Goal: Leave review/rating

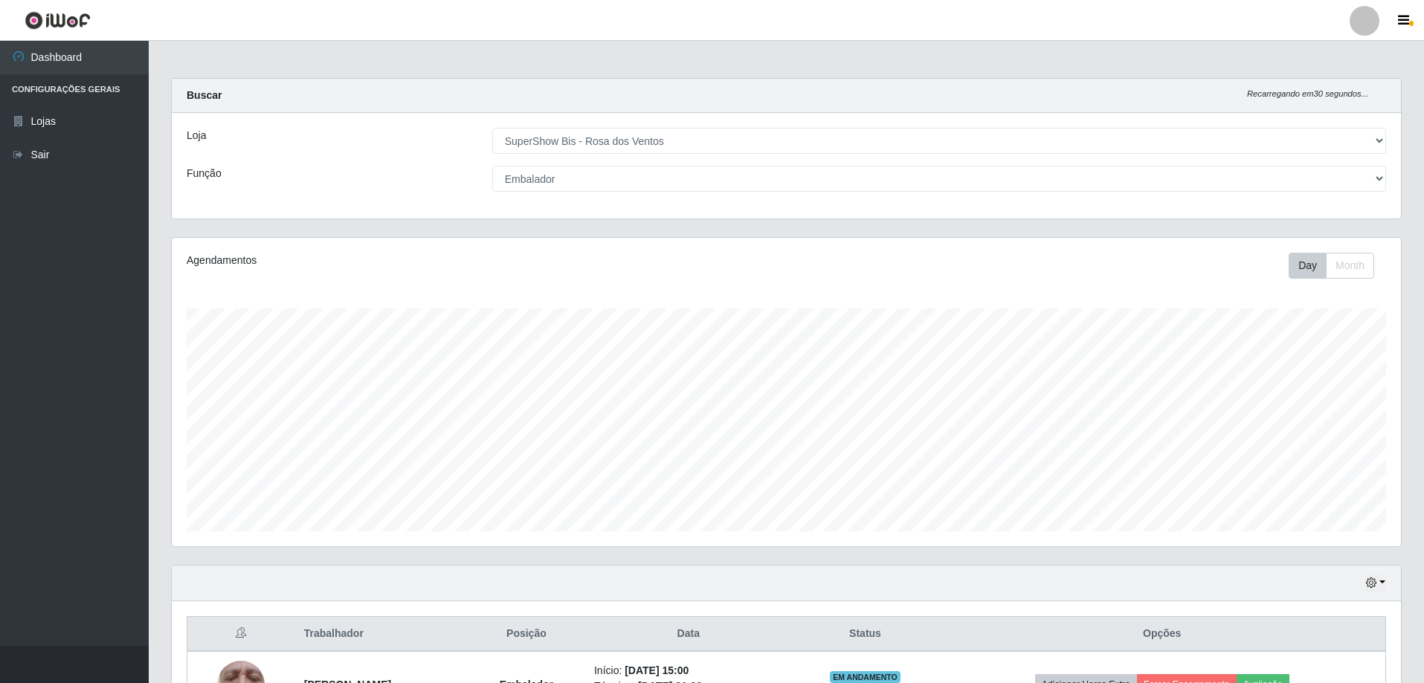
select select "60"
select select "1"
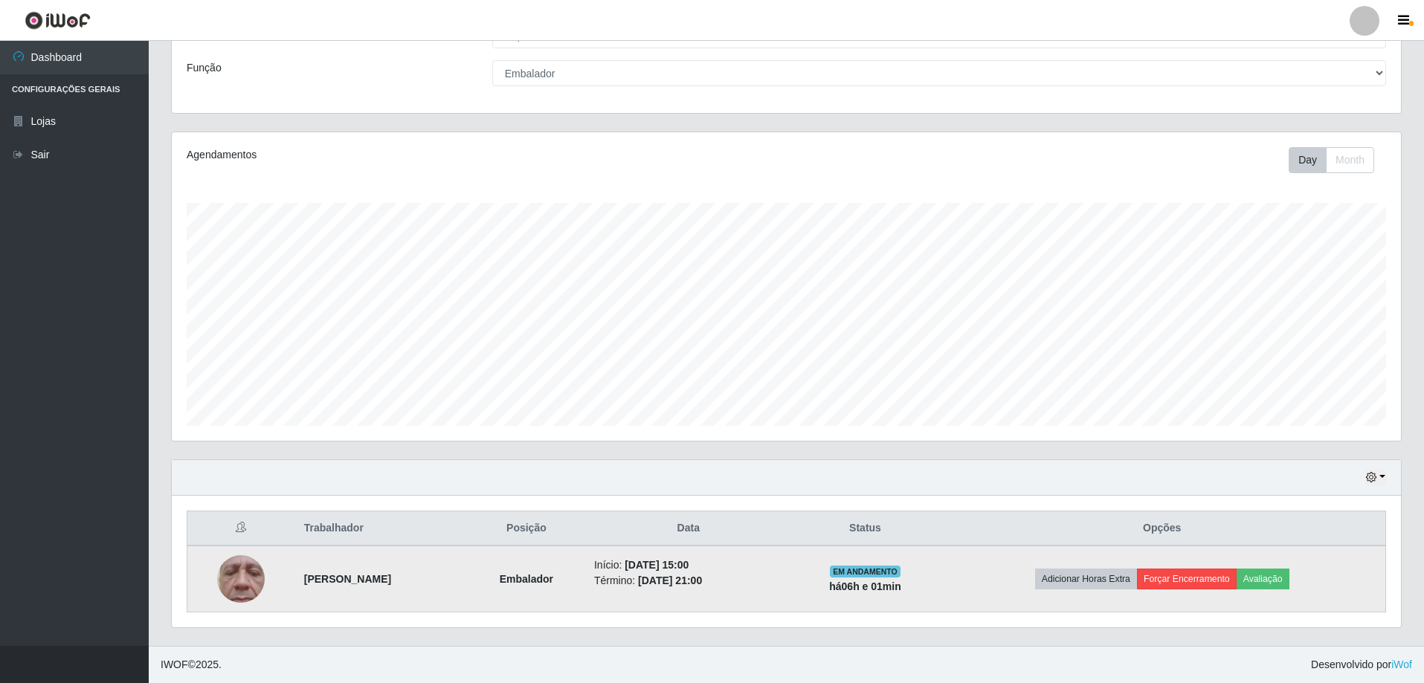
scroll to position [309, 1229]
click at [1289, 579] on button "Avaliação" at bounding box center [1262, 579] width 53 height 21
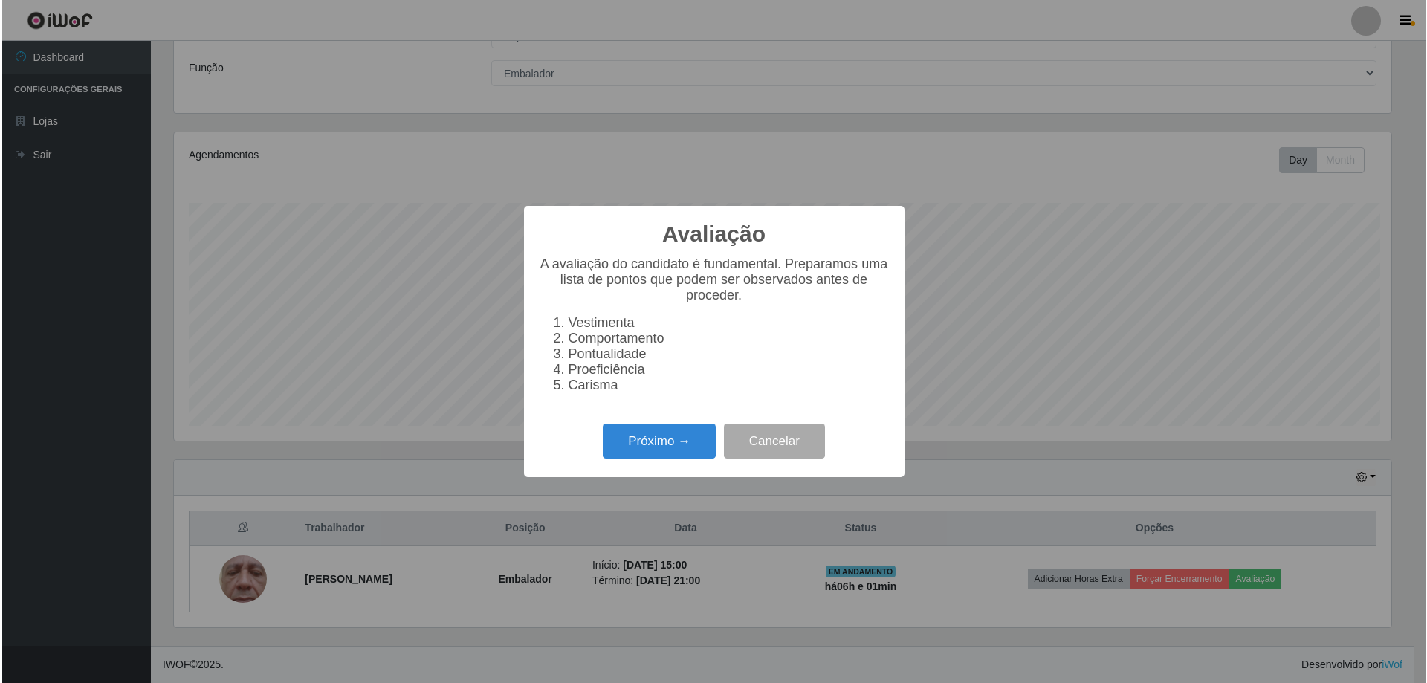
scroll to position [309, 1222]
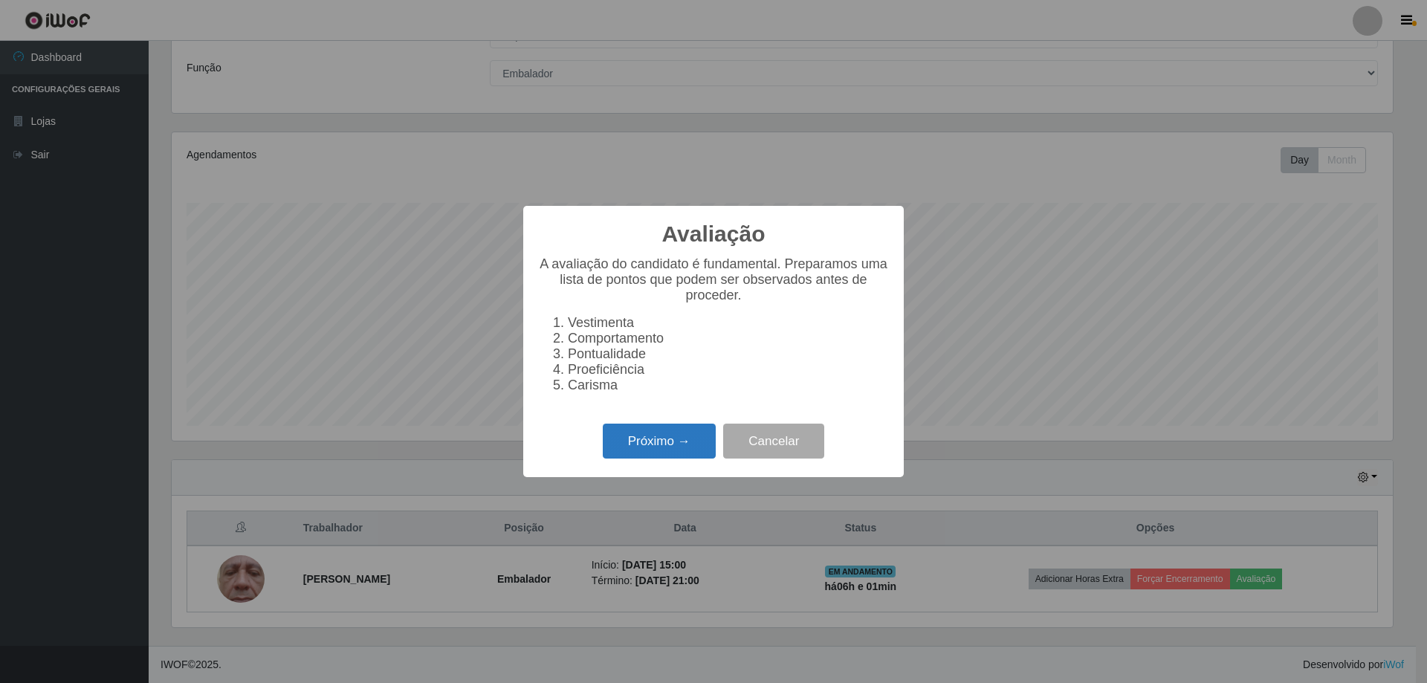
click at [648, 459] on button "Próximo →" at bounding box center [659, 441] width 113 height 35
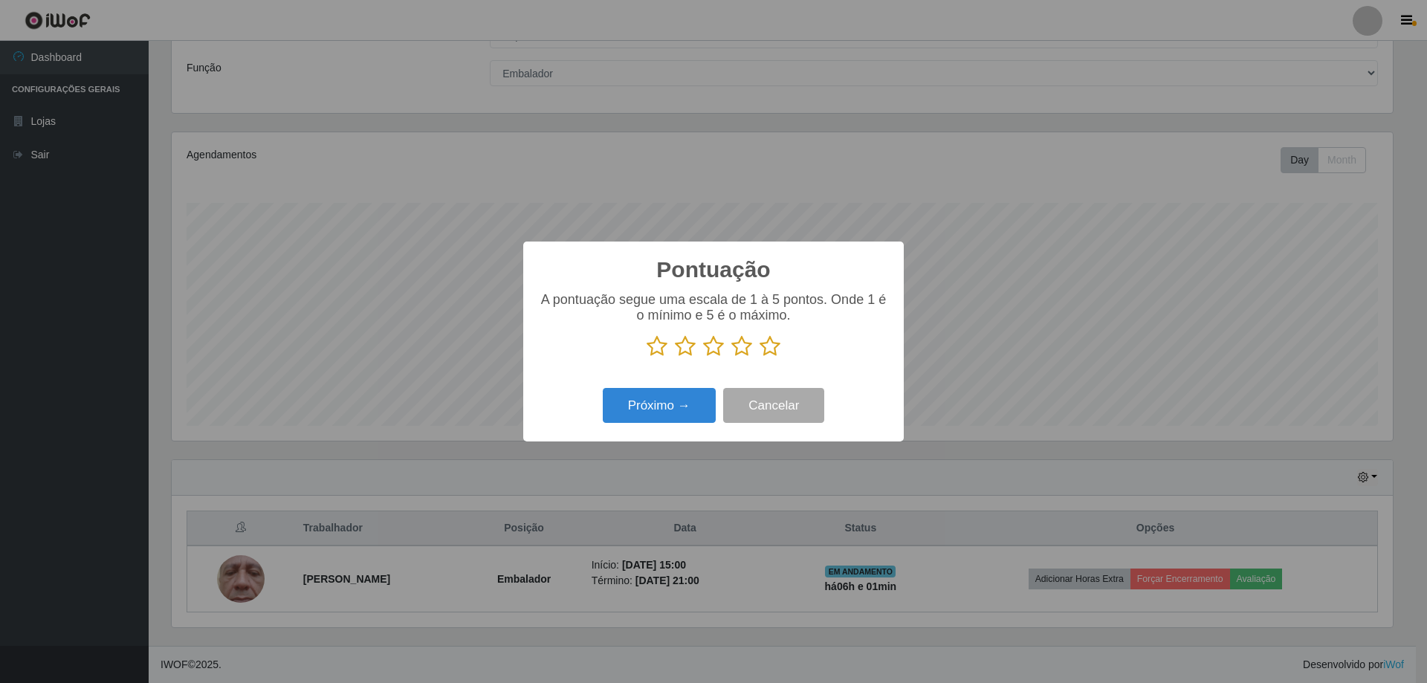
scroll to position [743169, 742256]
click at [765, 356] on icon at bounding box center [770, 346] width 21 height 22
click at [760, 358] on input "radio" at bounding box center [760, 358] width 0 height 0
click at [698, 413] on button "Próximo →" at bounding box center [659, 405] width 113 height 35
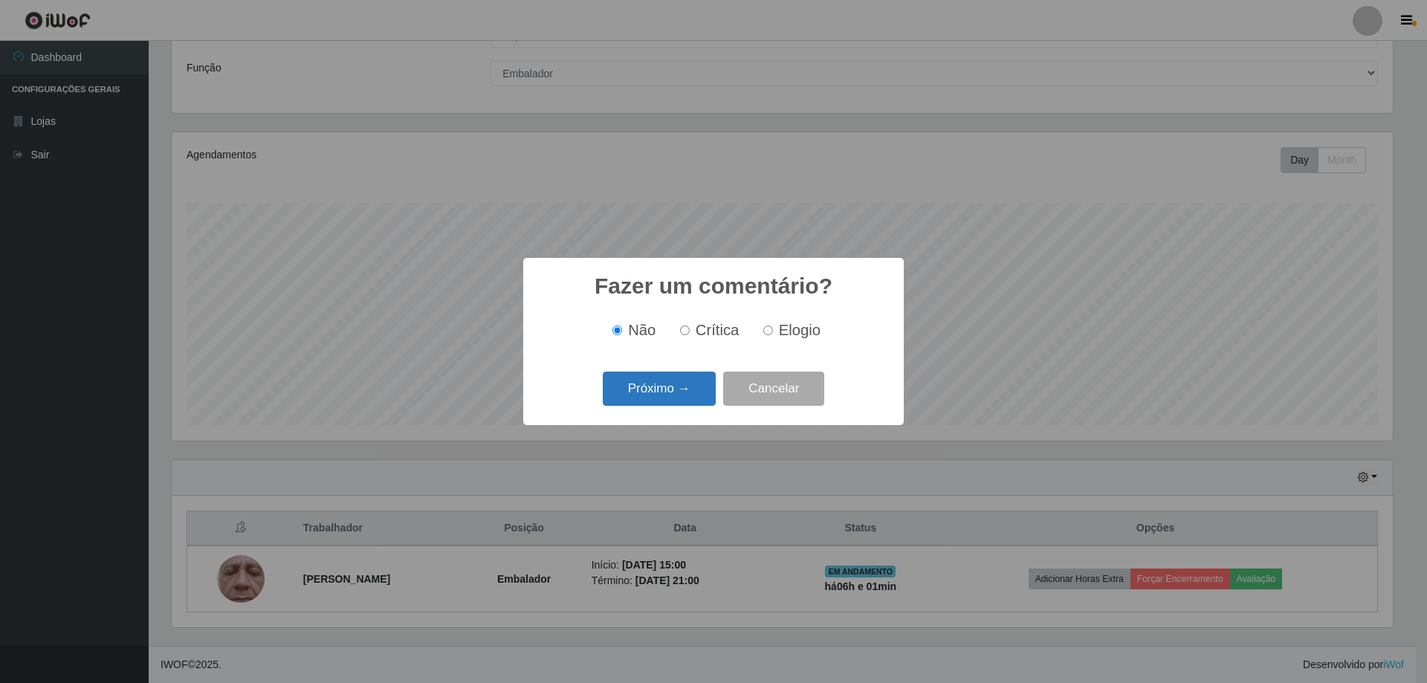
click at [663, 386] on button "Próximo →" at bounding box center [659, 389] width 113 height 35
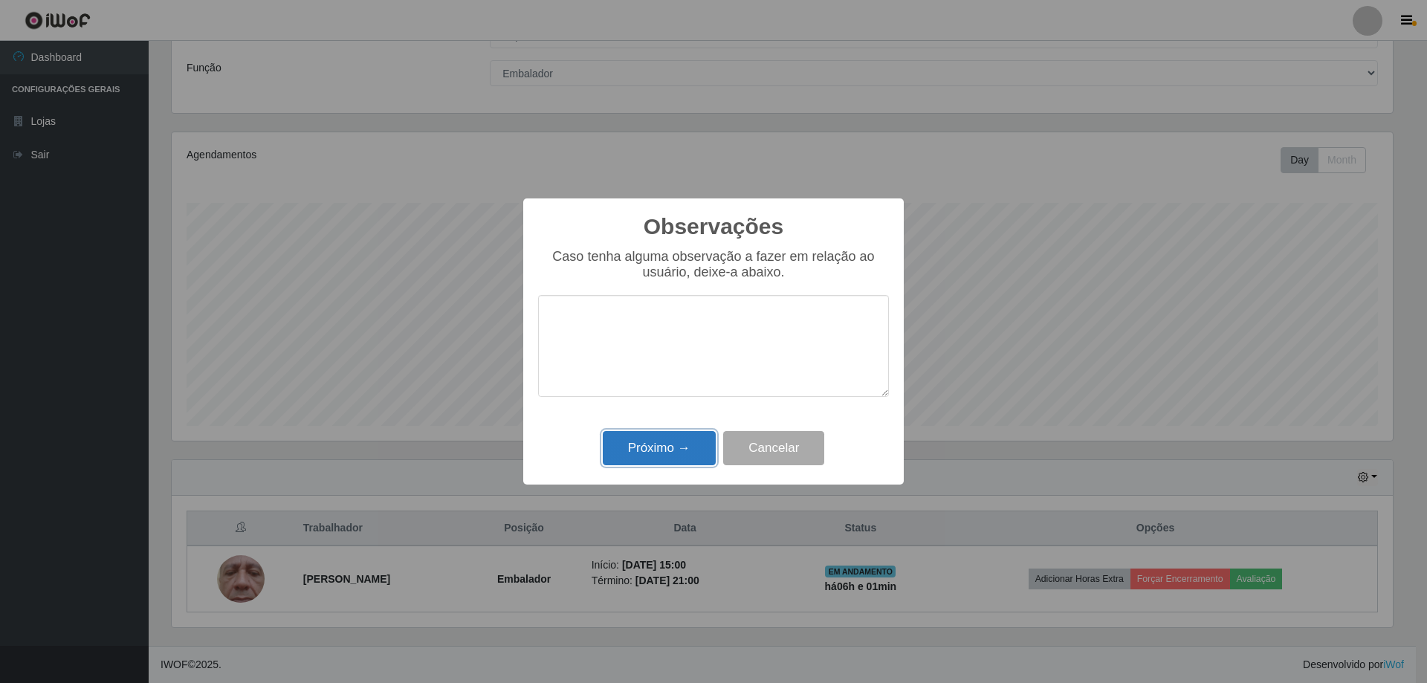
click at [676, 446] on button "Próximo →" at bounding box center [659, 448] width 113 height 35
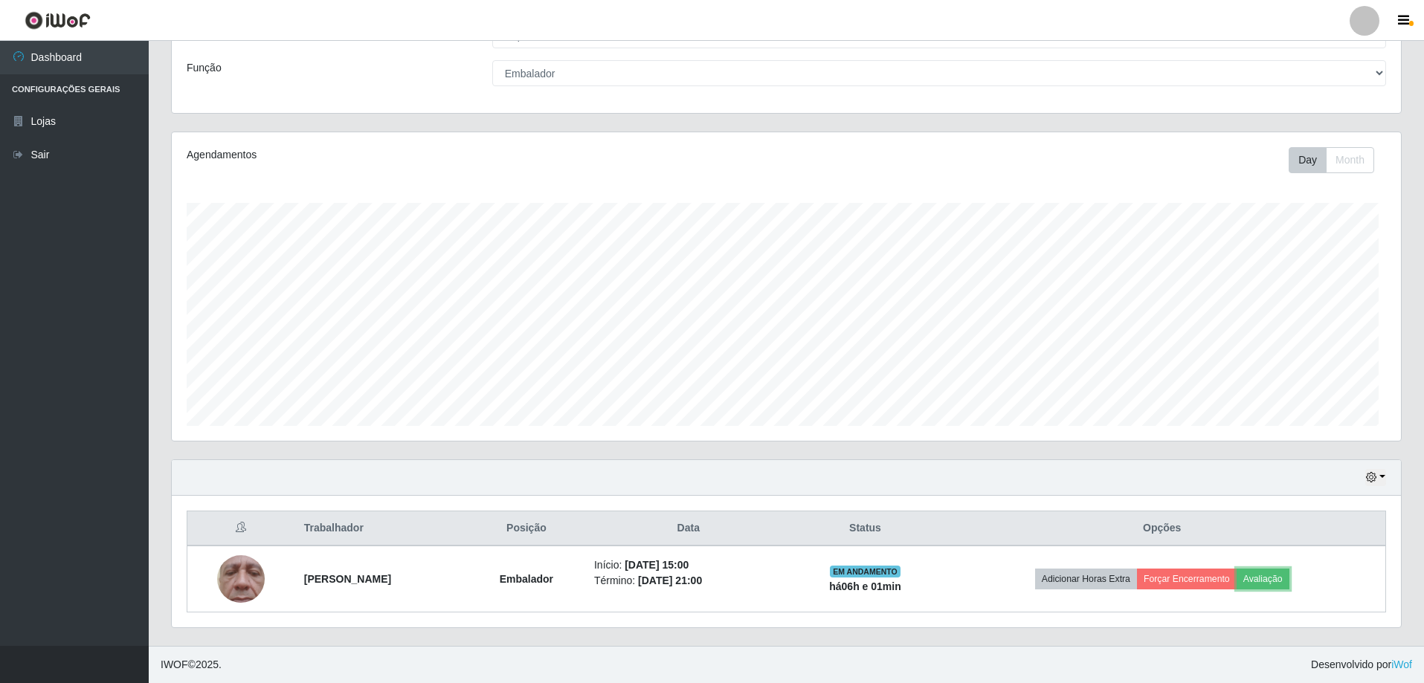
scroll to position [309, 1229]
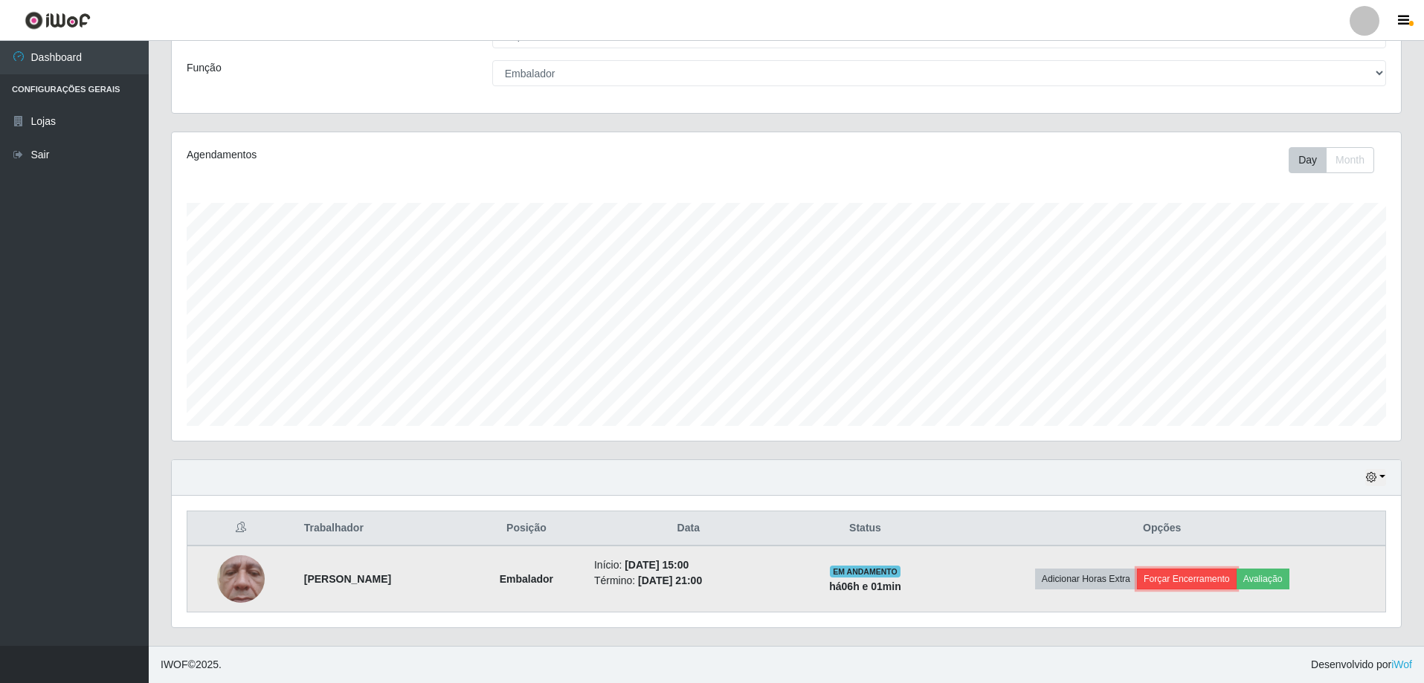
click at [1203, 574] on button "Forçar Encerramento" at bounding box center [1187, 579] width 100 height 21
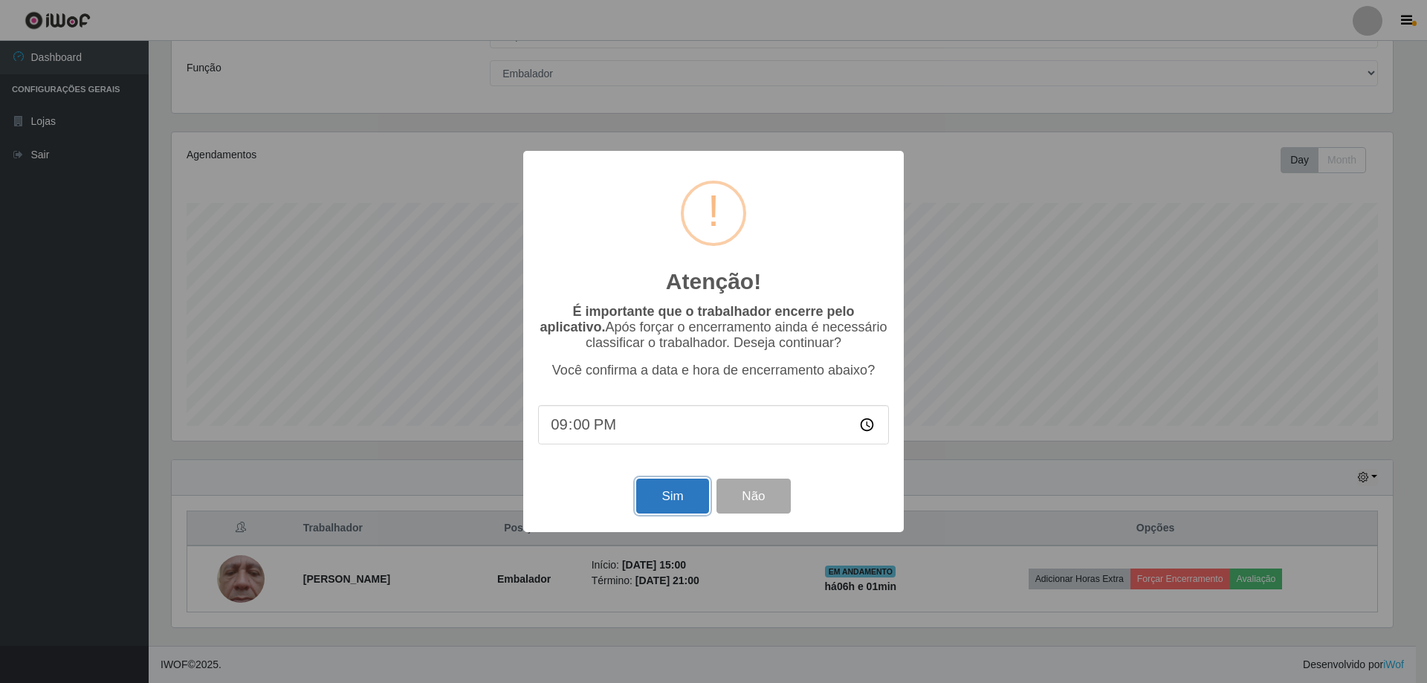
click at [665, 492] on button "Sim" at bounding box center [672, 496] width 72 height 35
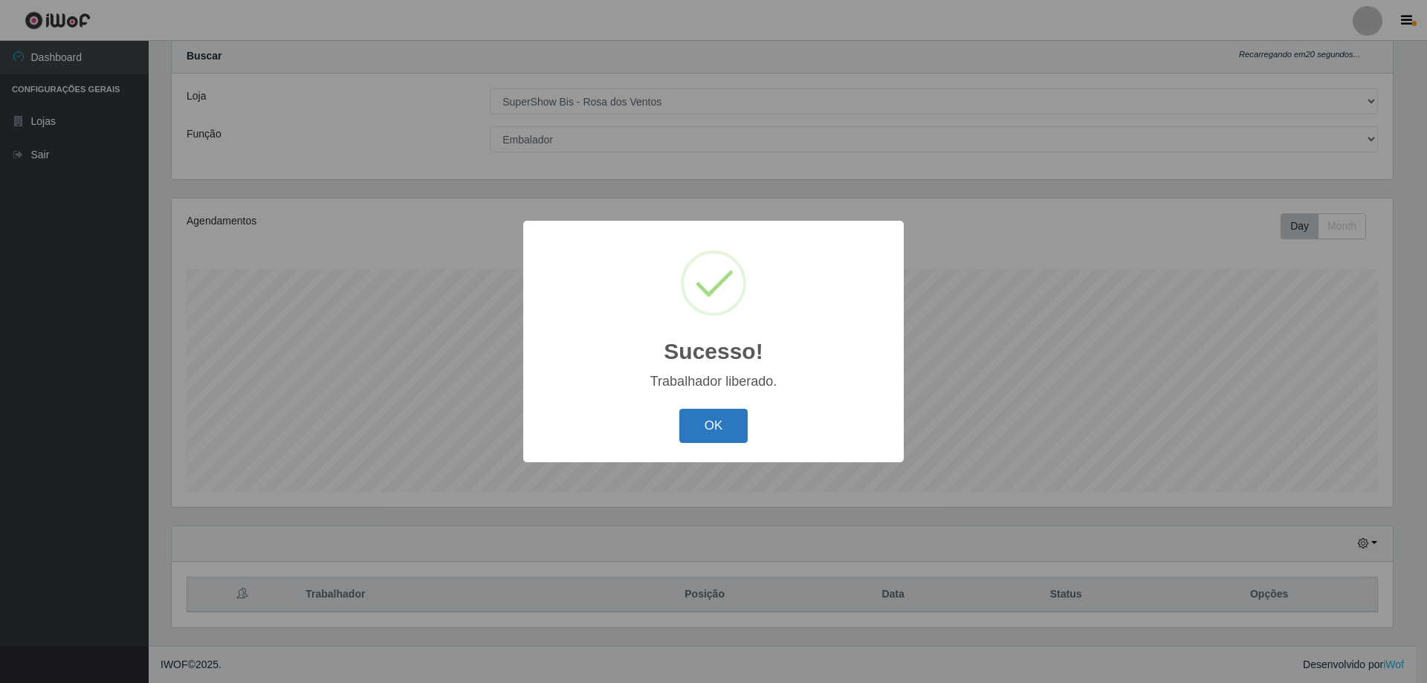
click at [689, 426] on button "OK" at bounding box center [714, 426] width 69 height 35
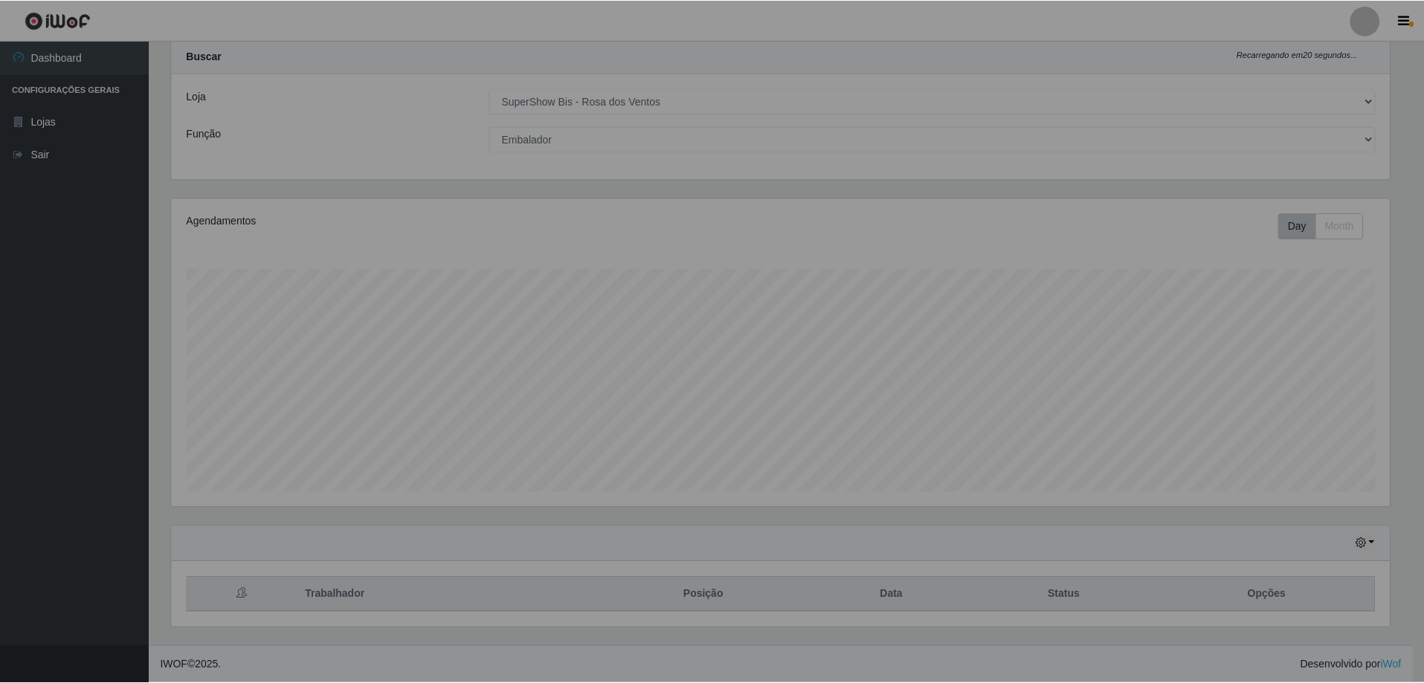
scroll to position [309, 1229]
